Goal: Task Accomplishment & Management: Complete application form

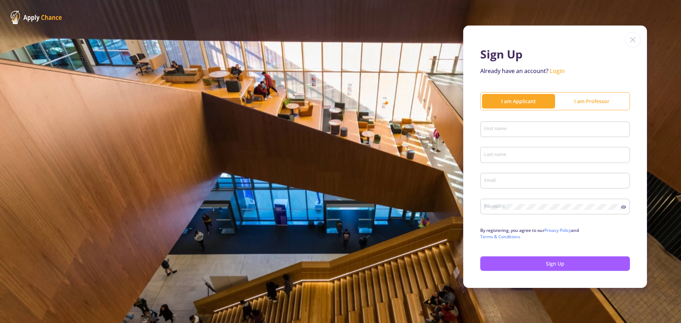
click at [532, 126] on div "First name" at bounding box center [555, 128] width 143 height 18
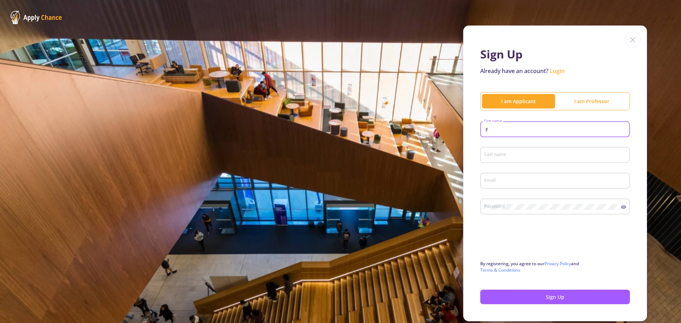
click at [506, 153] on input "Last name" at bounding box center [556, 155] width 145 height 6
click at [510, 131] on input "F" at bounding box center [556, 130] width 145 height 6
type input "Fardad"
type input "[PERSON_NAME]"
click at [524, 179] on input "Email" at bounding box center [556, 181] width 145 height 6
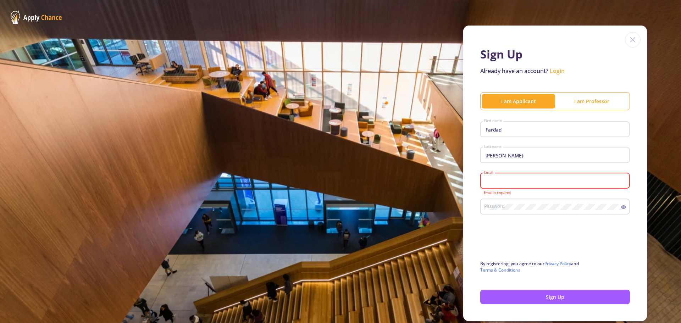
click at [523, 180] on input "Email" at bounding box center [556, 181] width 145 height 6
type input "[EMAIL_ADDRESS][DOMAIN_NAME]"
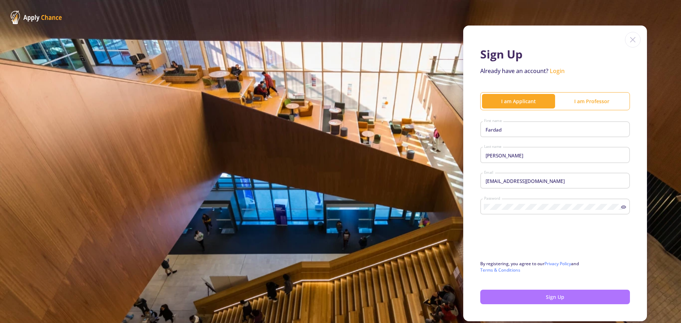
click at [521, 299] on button "Sign Up" at bounding box center [555, 297] width 150 height 15
click at [539, 296] on button "Sign Up" at bounding box center [555, 297] width 150 height 15
click at [508, 300] on button "Sign Up" at bounding box center [555, 297] width 150 height 15
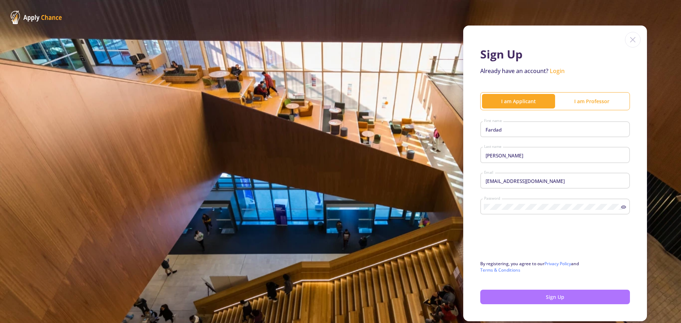
click at [508, 300] on button "Sign Up" at bounding box center [555, 297] width 150 height 15
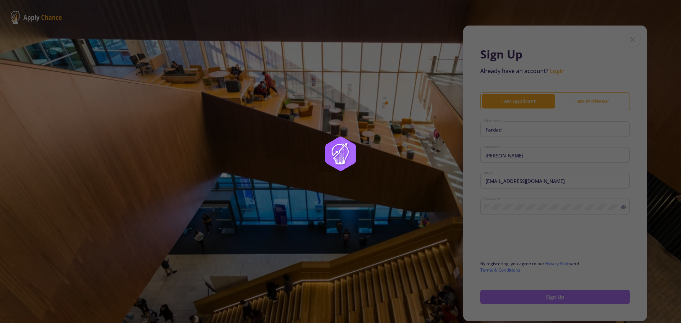
click at [508, 300] on button "Sign Up" at bounding box center [555, 297] width 150 height 15
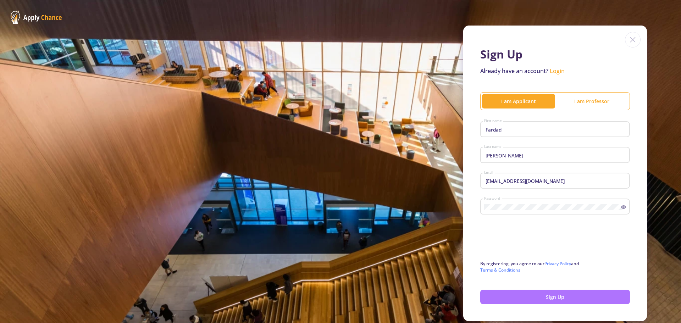
click at [508, 300] on button "Sign Up" at bounding box center [555, 297] width 150 height 15
